Goal: Book appointment/travel/reservation

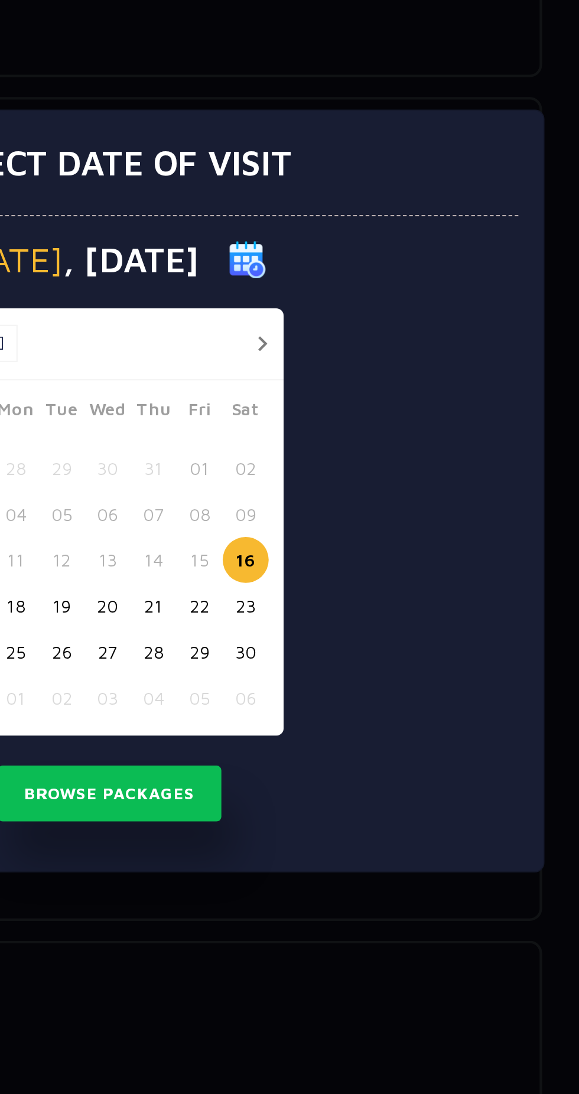
click at [361, 638] on button "06" at bounding box center [354, 645] width 22 height 22
click at [355, 627] on button "30" at bounding box center [354, 623] width 22 height 22
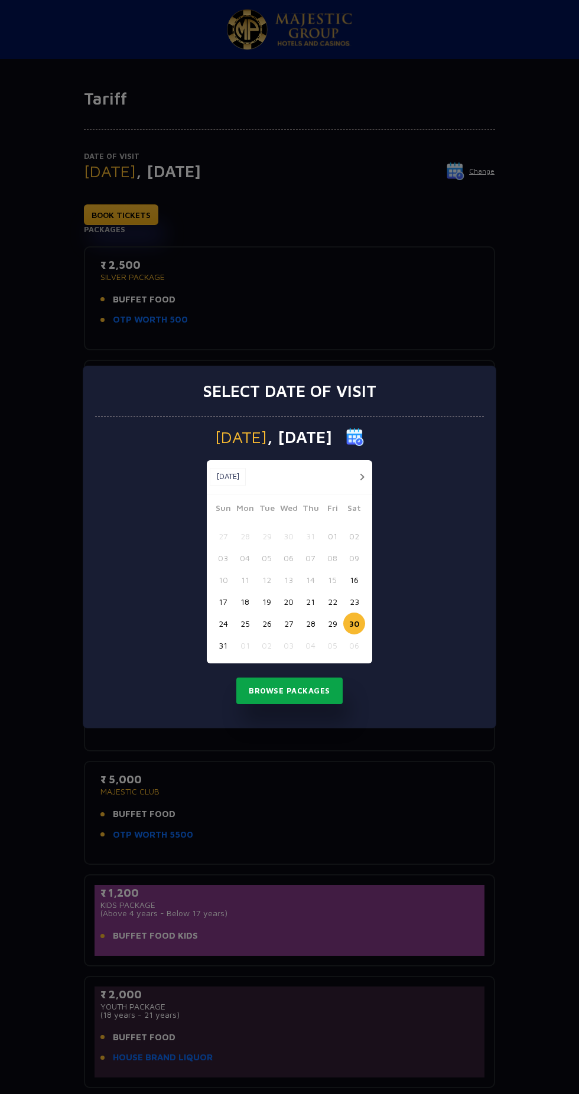
click at [327, 702] on button "Browse Packages" at bounding box center [289, 690] width 106 height 27
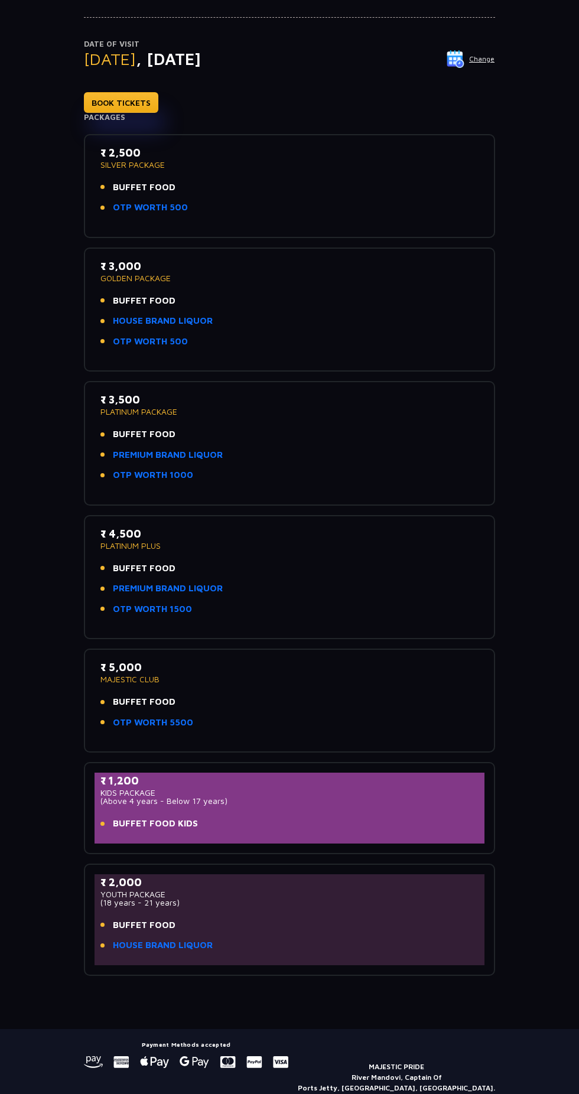
scroll to position [112, 0]
